Goal: Navigation & Orientation: Find specific page/section

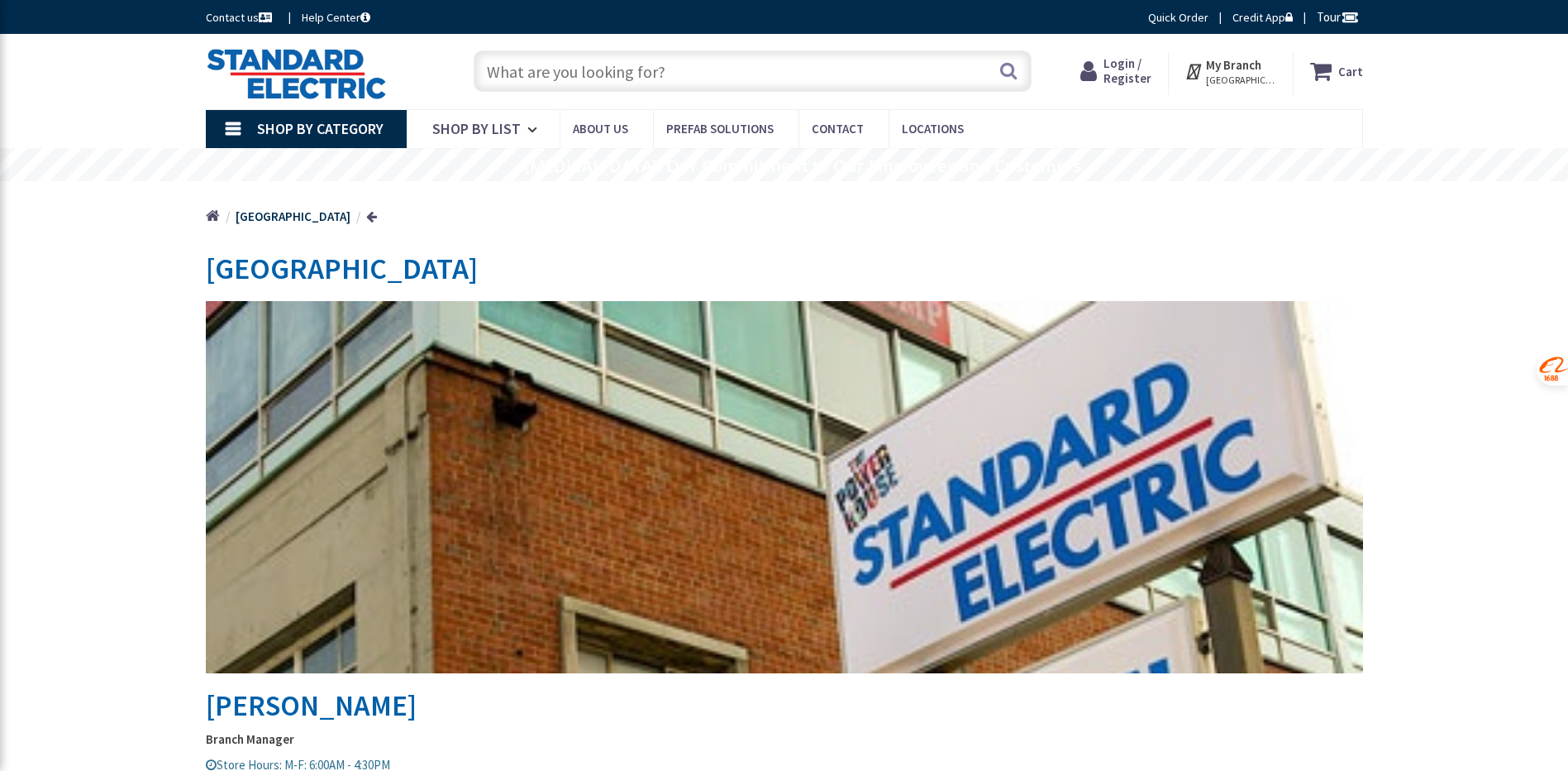
click at [531, 133] on icon at bounding box center [535, 130] width 16 height 37
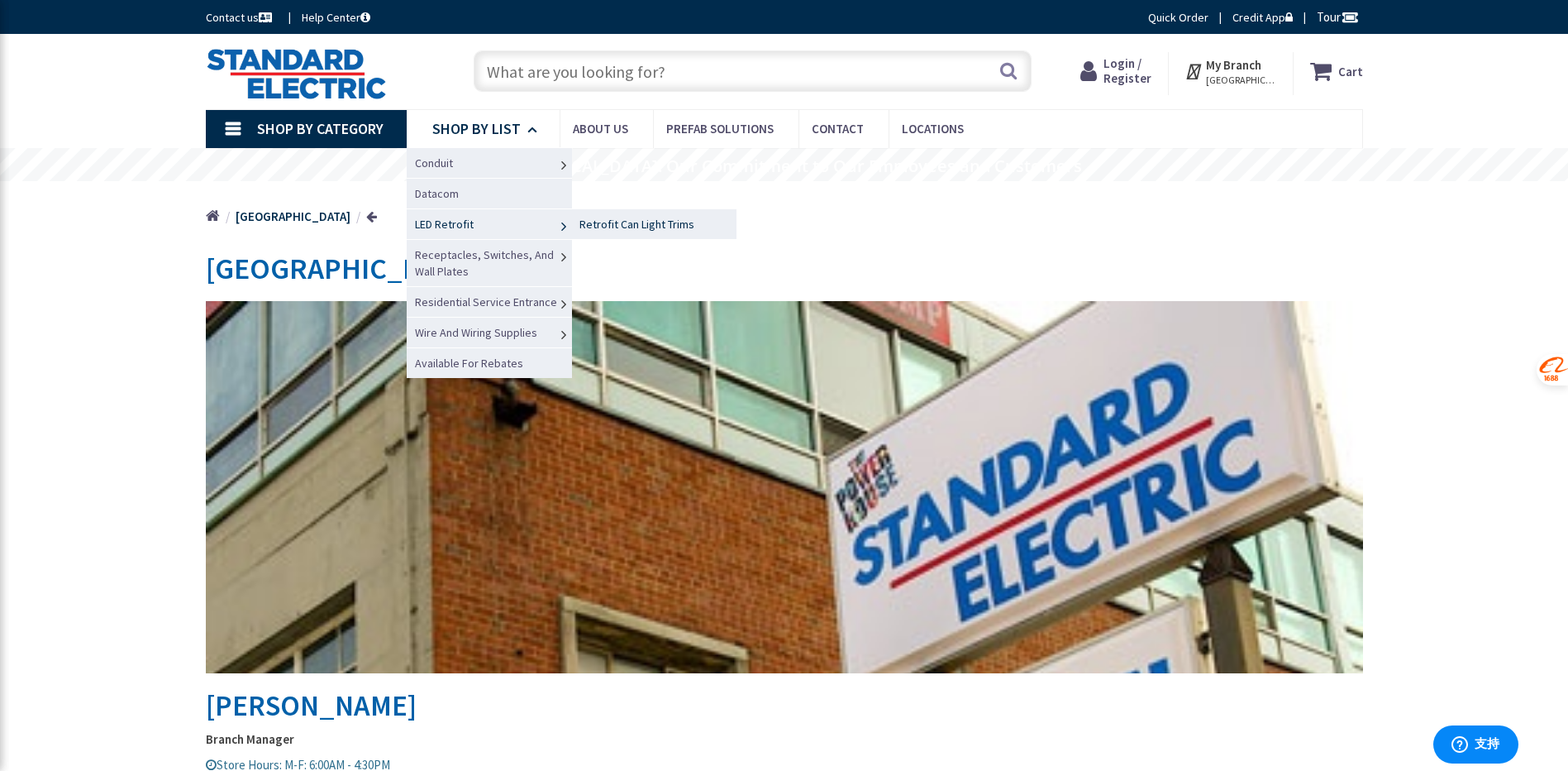
click at [617, 222] on span "Retrofit Can Light Trims" at bounding box center [636, 224] width 115 height 15
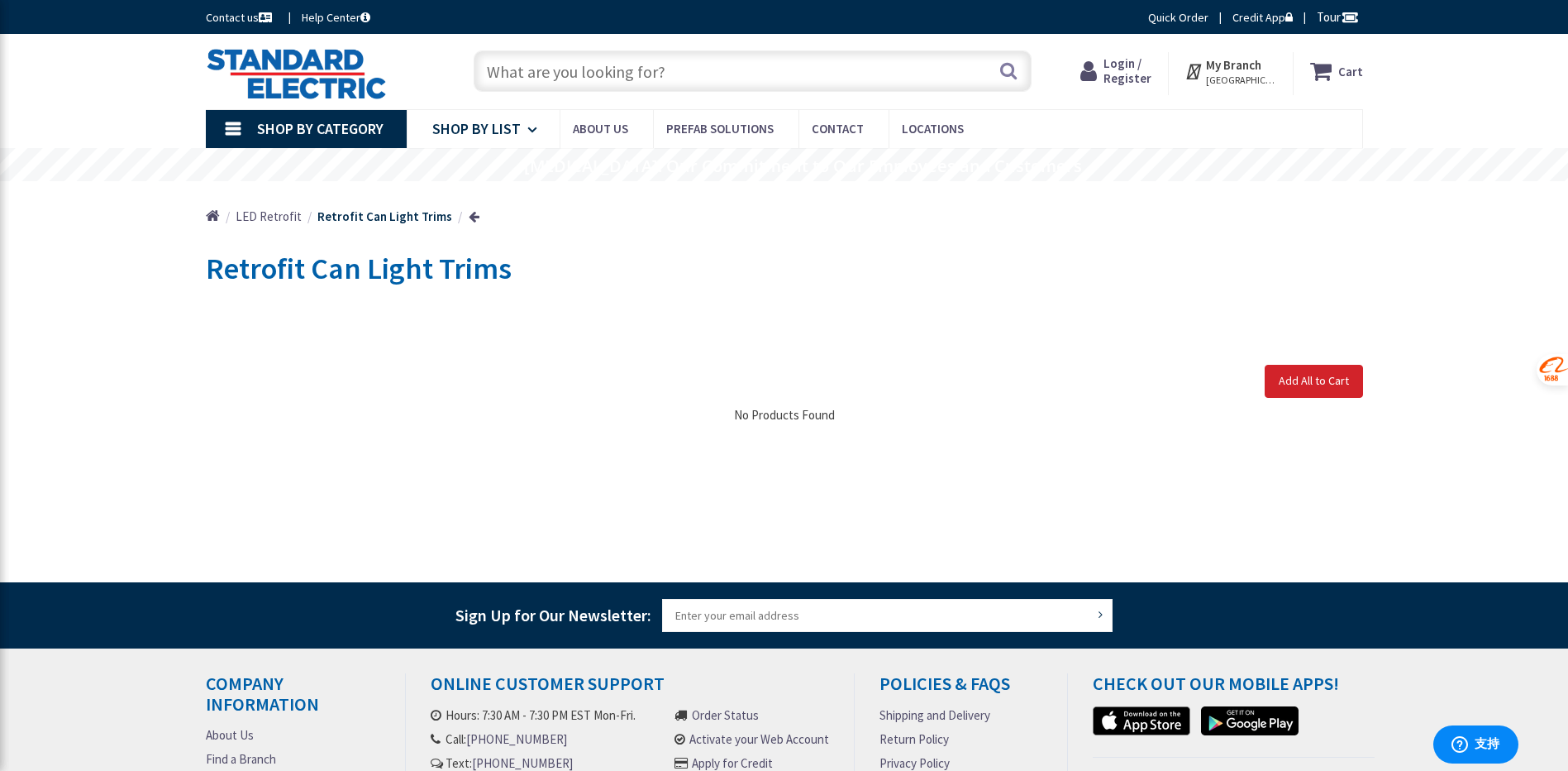
click at [540, 128] on icon at bounding box center [535, 130] width 16 height 37
click at [529, 129] on icon at bounding box center [535, 130] width 16 height 37
click at [536, 133] on icon at bounding box center [535, 130] width 16 height 37
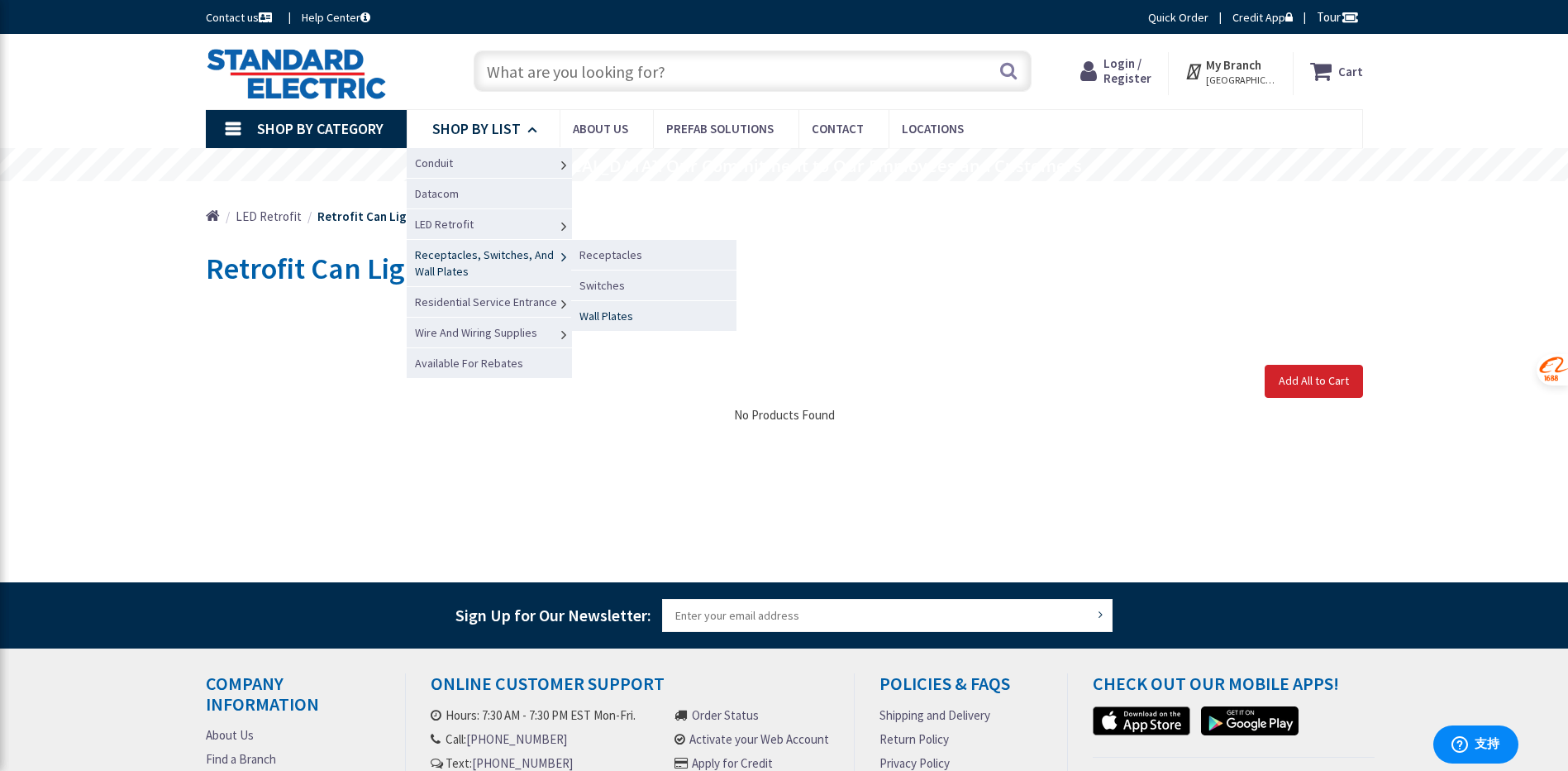
click at [619, 318] on span "Wall Plates" at bounding box center [606, 316] width 54 height 15
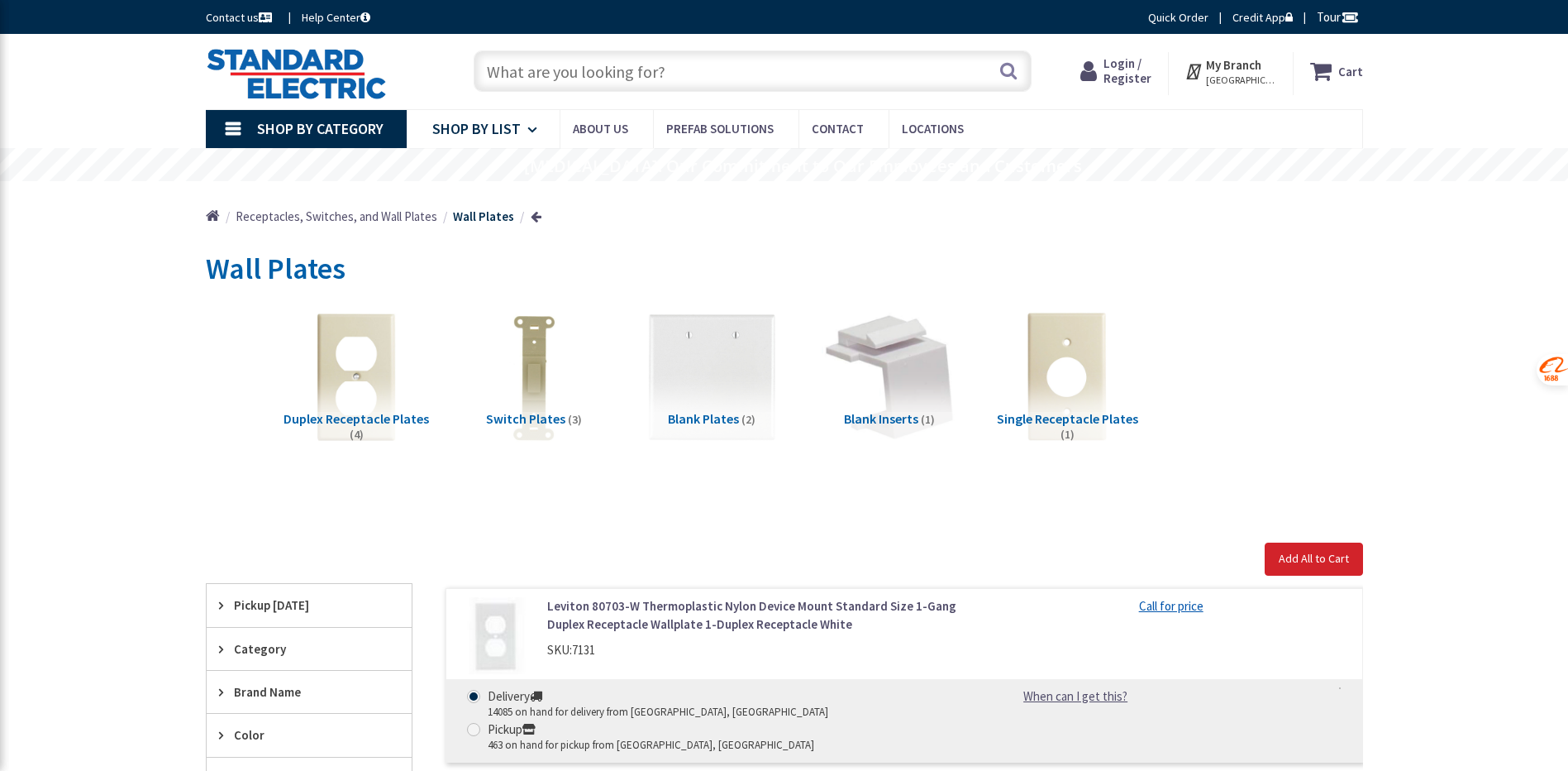
click at [531, 130] on icon at bounding box center [535, 130] width 16 height 37
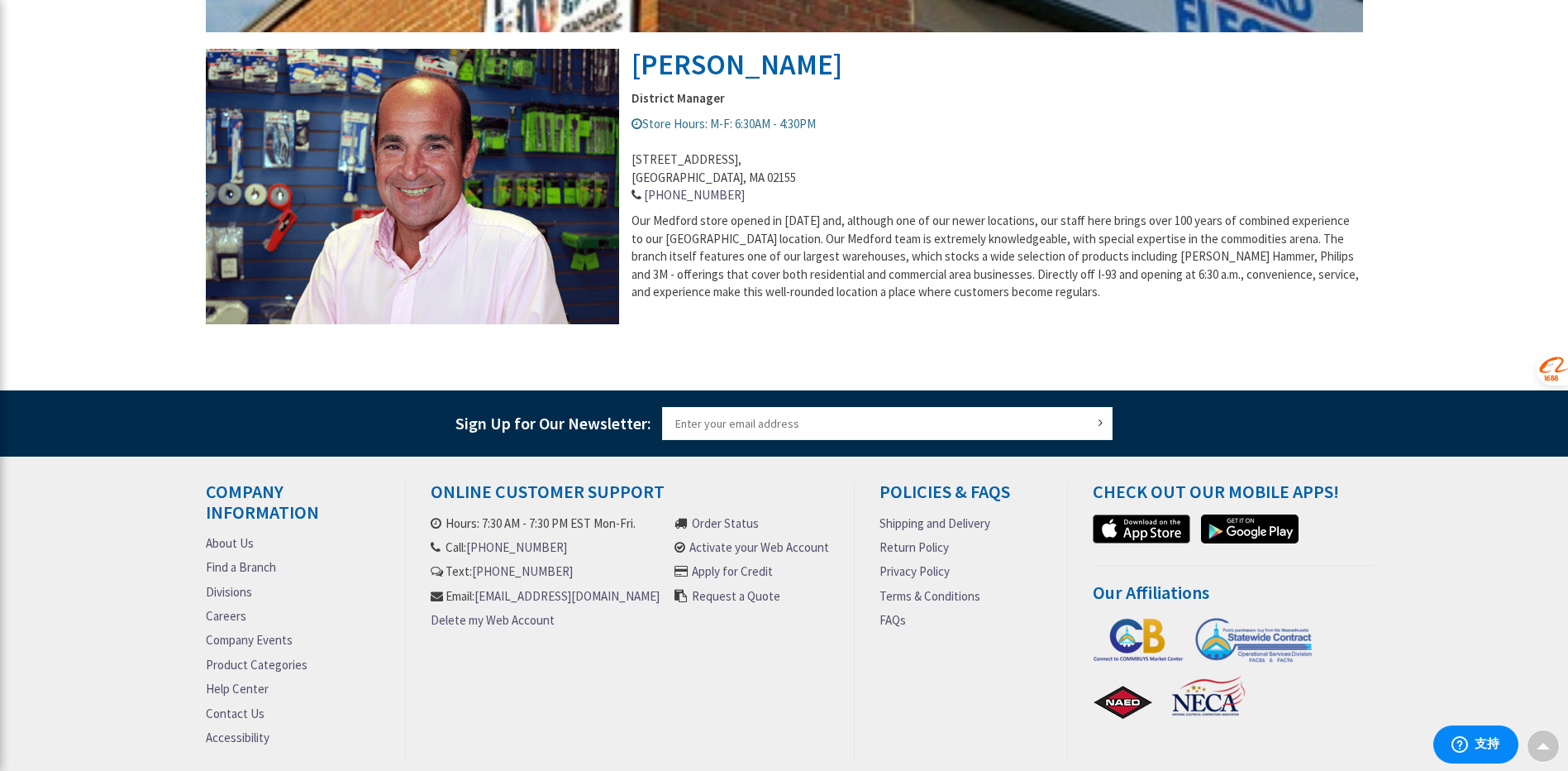
scroll to position [722, 0]
